Goal: Transaction & Acquisition: Purchase product/service

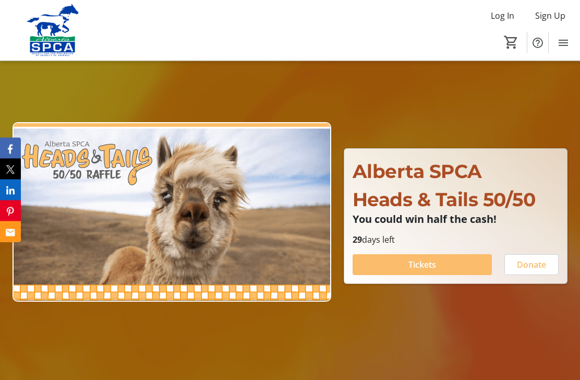
scroll to position [59, 0]
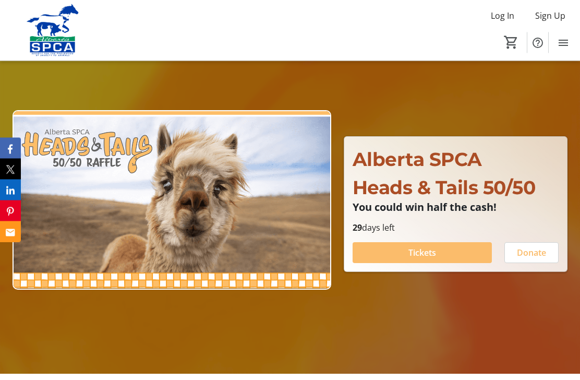
click at [428, 259] on span "Tickets" at bounding box center [423, 253] width 28 height 13
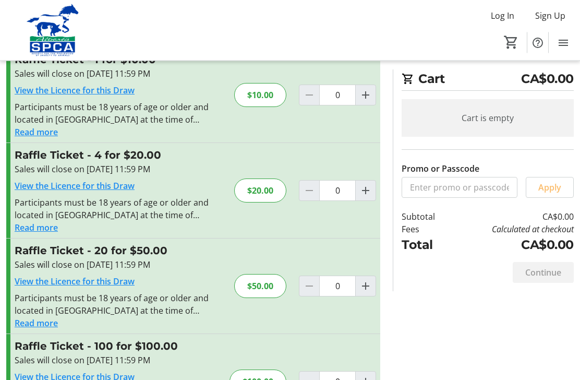
scroll to position [43, 0]
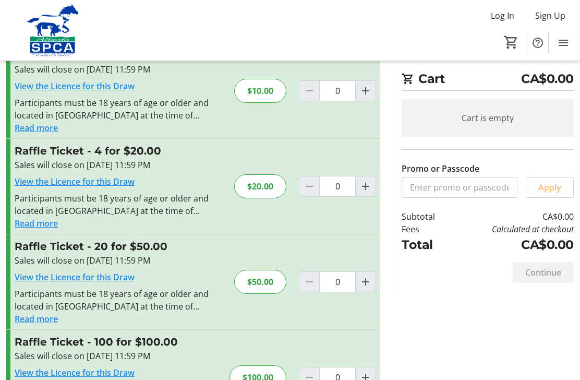
click at [357, 279] on span "Increment by one" at bounding box center [366, 282] width 20 height 20
type input "1"
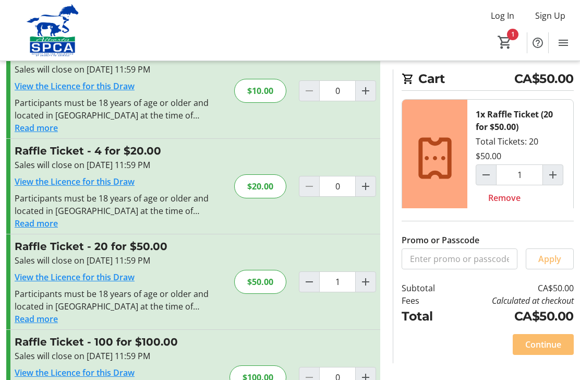
click at [543, 349] on span "Continue" at bounding box center [544, 344] width 36 height 13
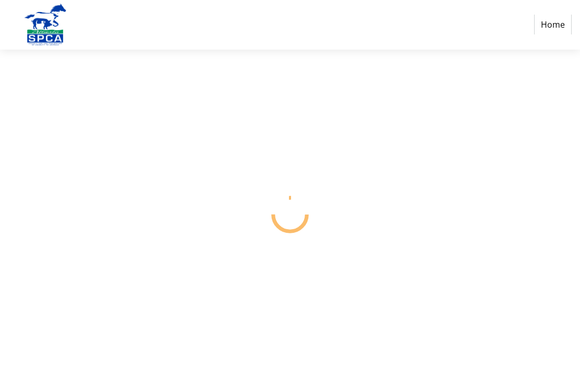
select select "CA"
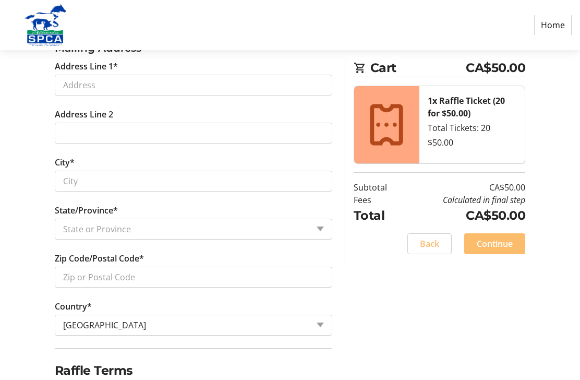
scroll to position [388, 0]
